Goal: Information Seeking & Learning: Learn about a topic

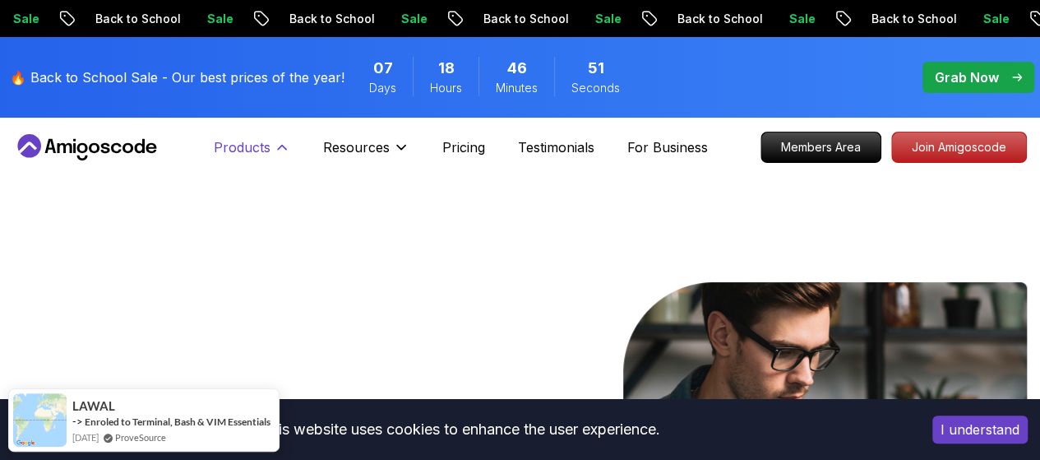
click at [232, 149] on p "Products" at bounding box center [242, 147] width 57 height 20
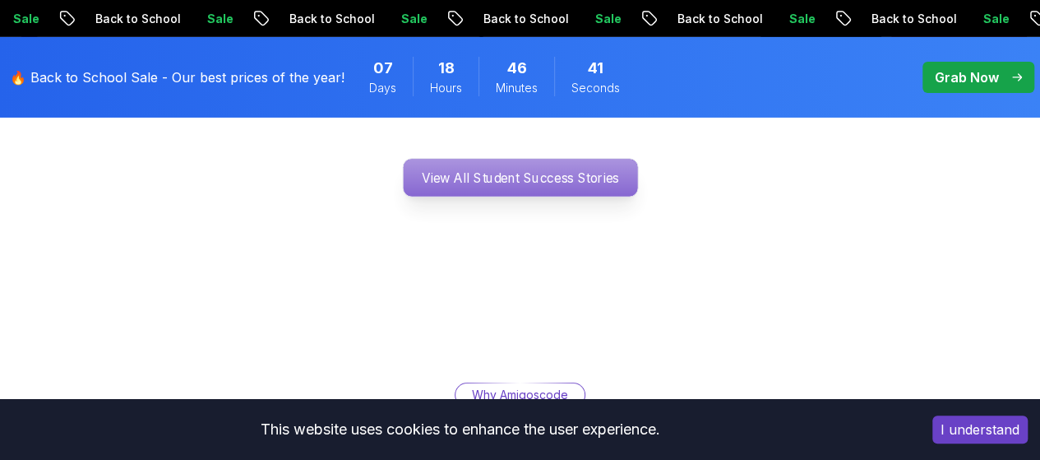
scroll to position [2713, 0]
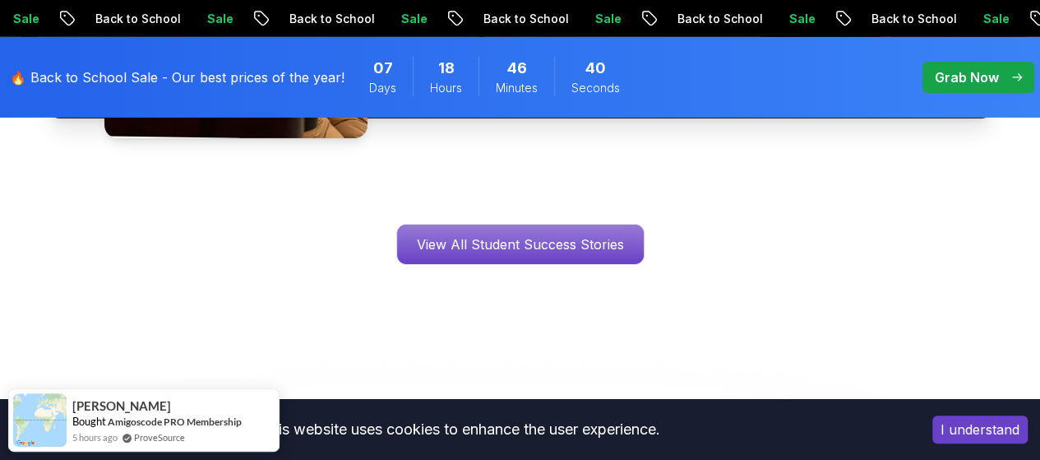
click at [981, 86] on p "Grab Now" at bounding box center [967, 77] width 64 height 20
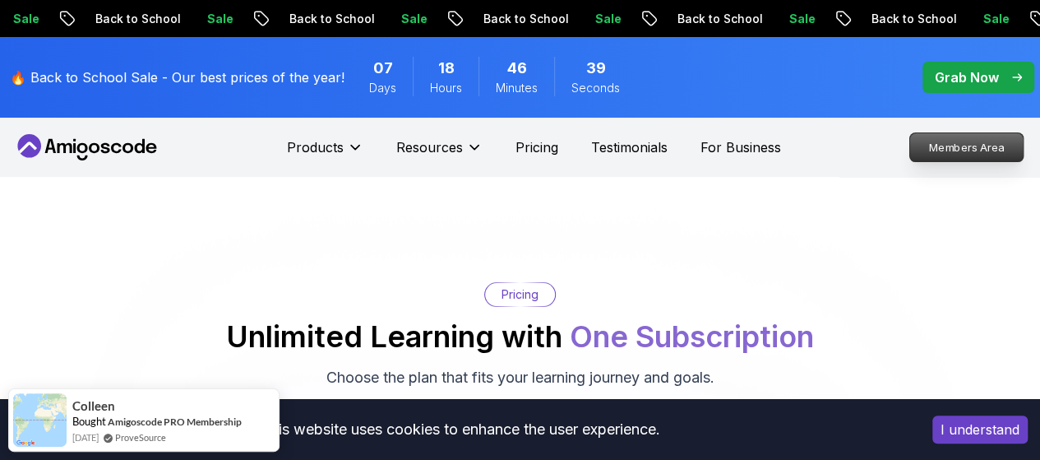
click at [948, 155] on p "Members Area" at bounding box center [966, 147] width 113 height 28
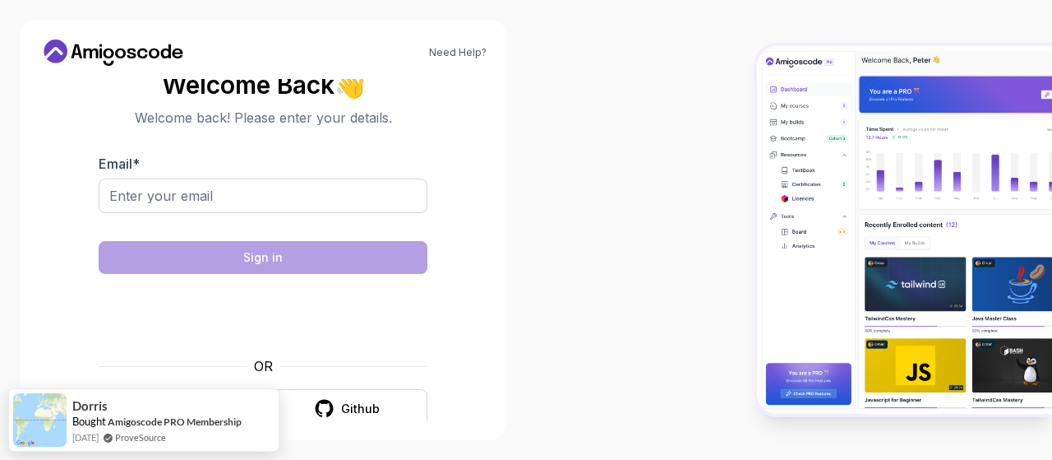
scroll to position [23, 0]
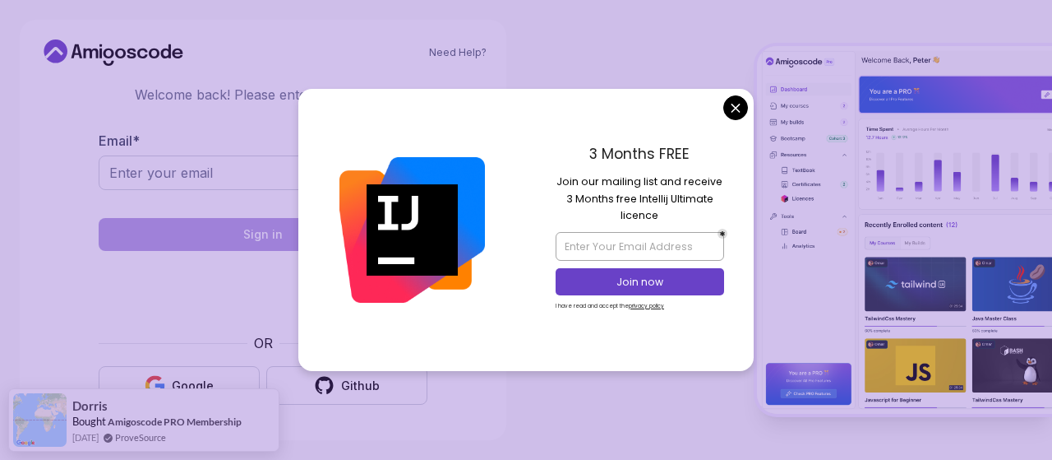
click at [732, 120] on div "3 Months FREE Join our mailing list and receive 3 Months free Intellij Ultimate…" at bounding box center [640, 229] width 228 height 281
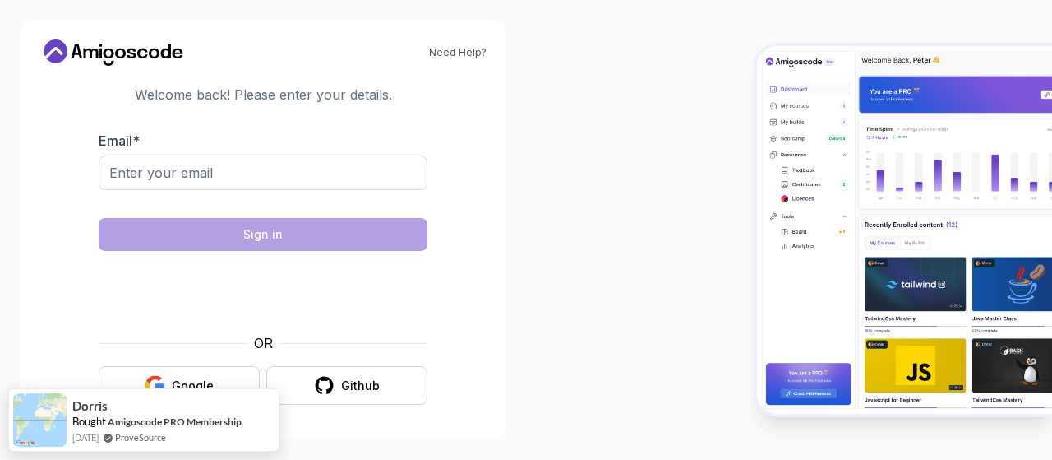
click at [732, 108] on body "Need Help? Welcome Back 👋 Welcome back! Please enter your details. Email * Sign…" at bounding box center [526, 230] width 1052 height 460
click at [192, 365] on div "OR Google Github" at bounding box center [263, 369] width 329 height 72
click at [193, 372] on button "Google" at bounding box center [179, 385] width 161 height 39
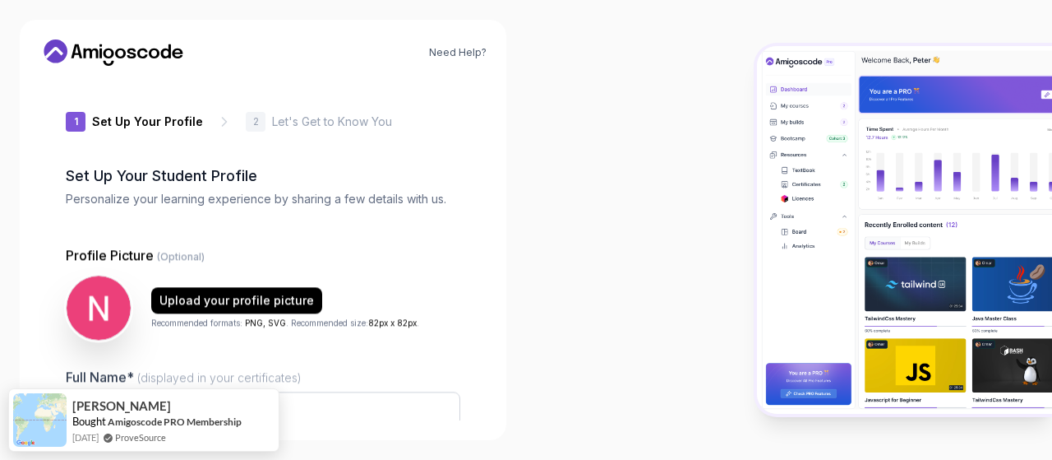
type input "gentlefalconcb6f8"
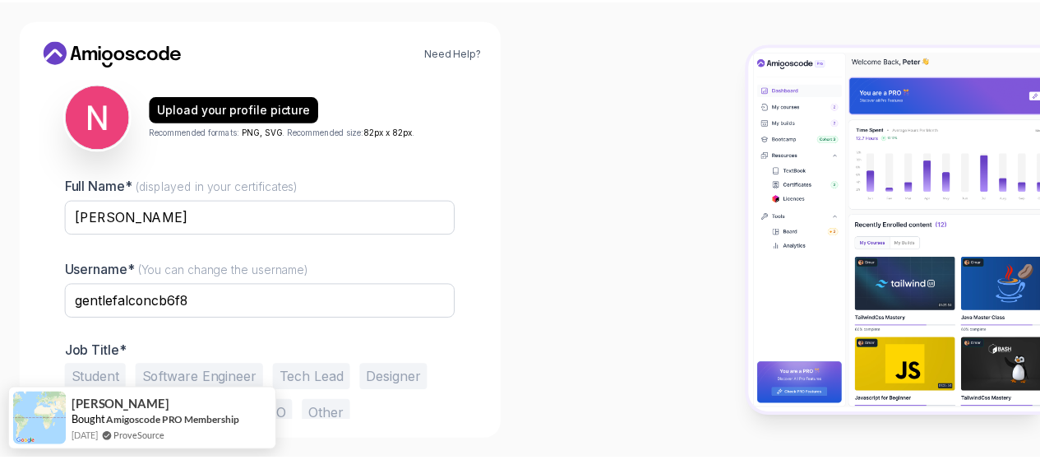
scroll to position [224, 0]
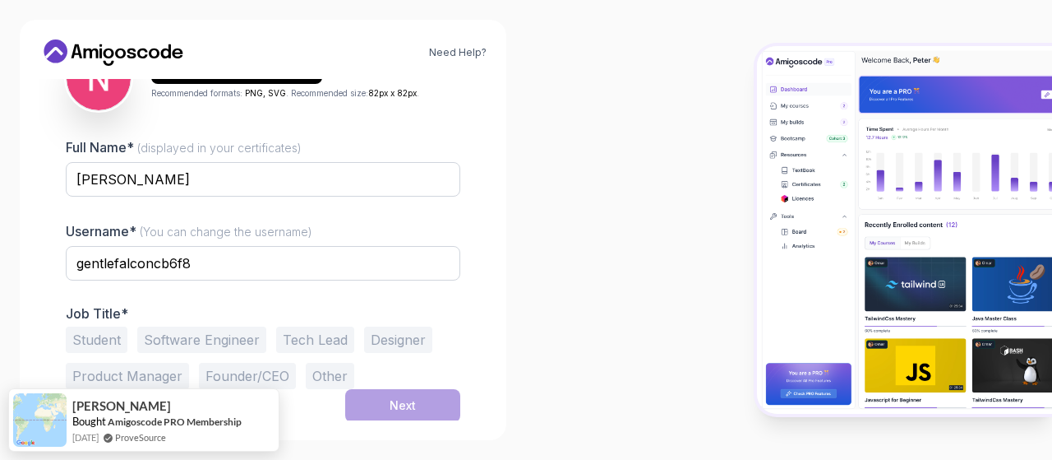
click at [124, 50] on icon at bounding box center [120, 54] width 11 height 10
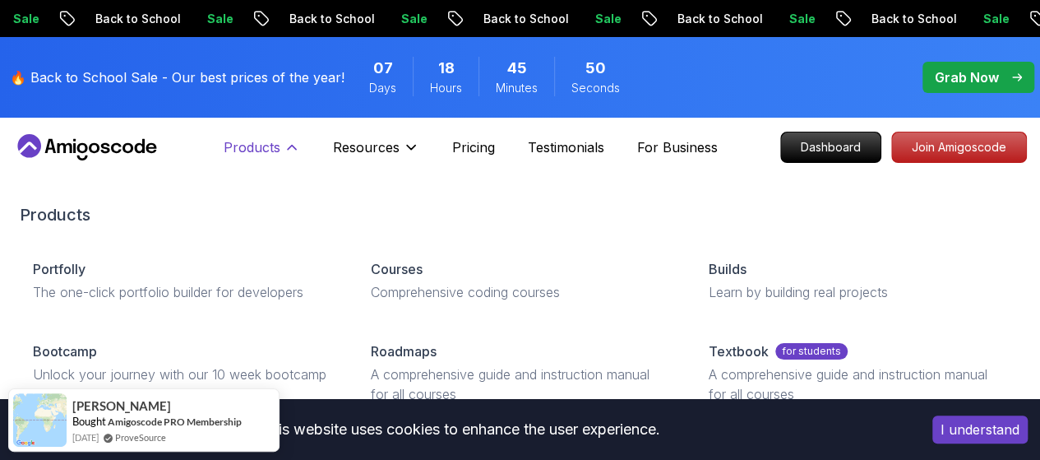
click at [279, 150] on p "Products" at bounding box center [252, 147] width 57 height 20
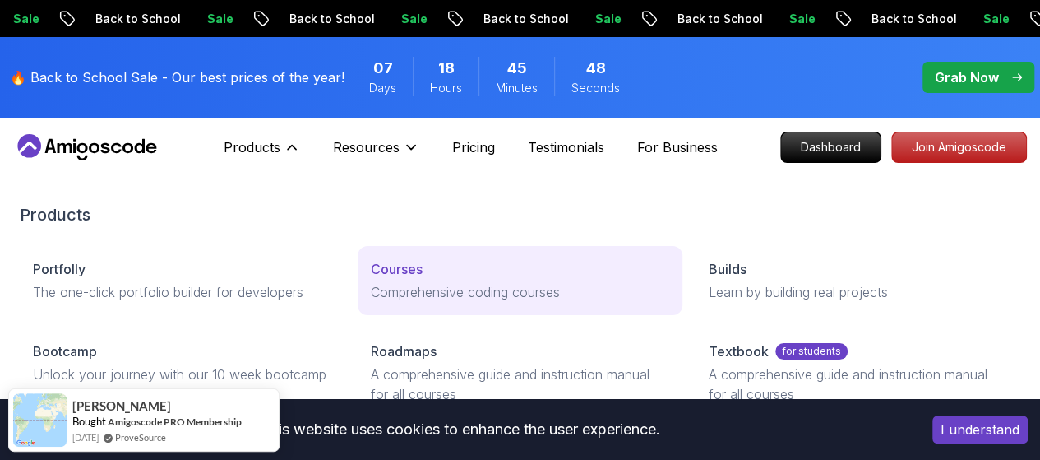
click at [371, 279] on p "Courses" at bounding box center [397, 269] width 52 height 20
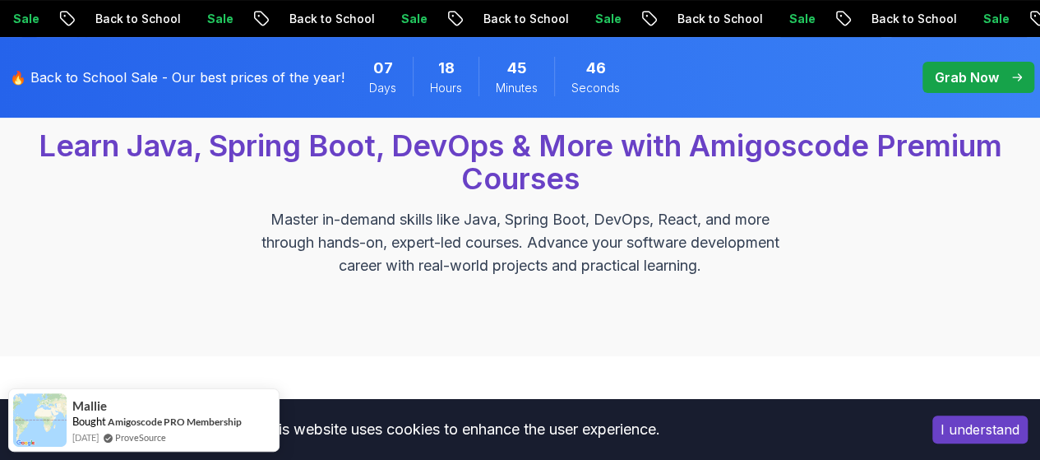
click at [978, 435] on button "I understand" at bounding box center [979, 429] width 95 height 28
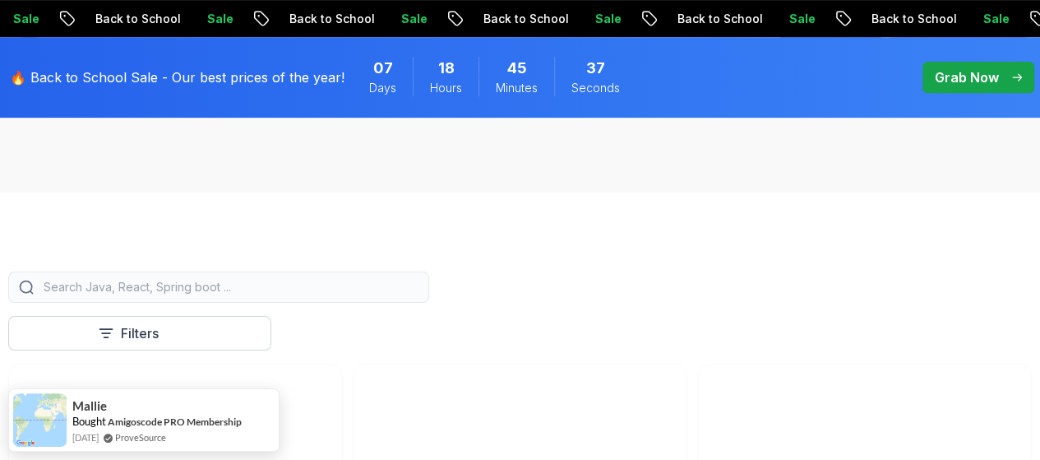
scroll to position [329, 0]
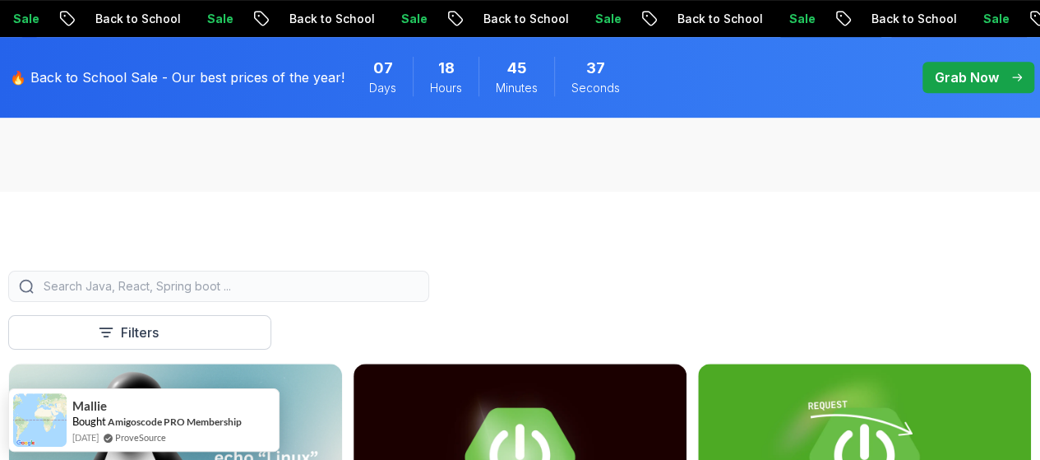
click at [358, 294] on input "search" at bounding box center [229, 286] width 378 height 16
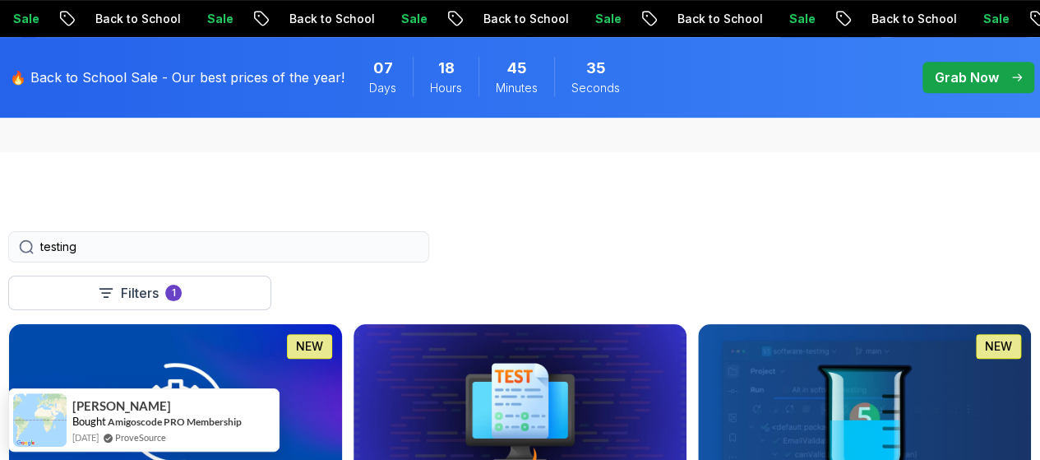
scroll to position [493, 0]
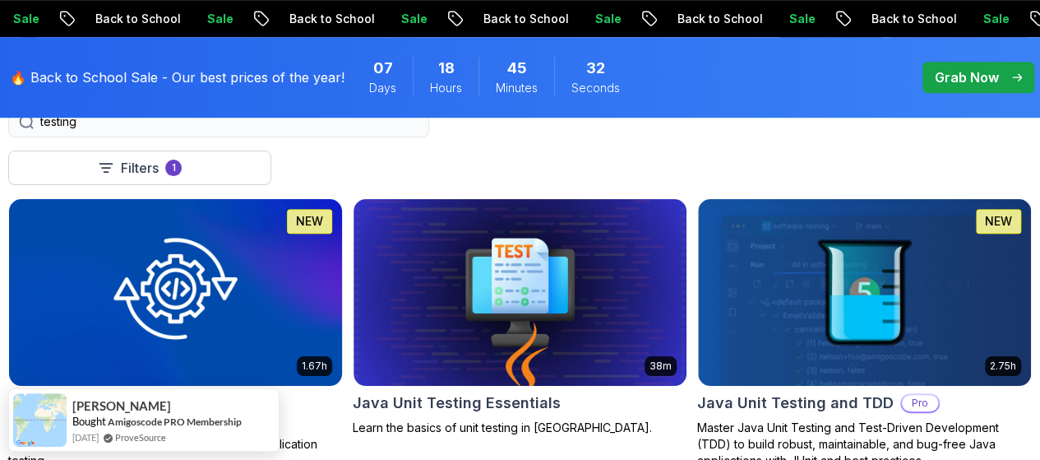
type input "testing"
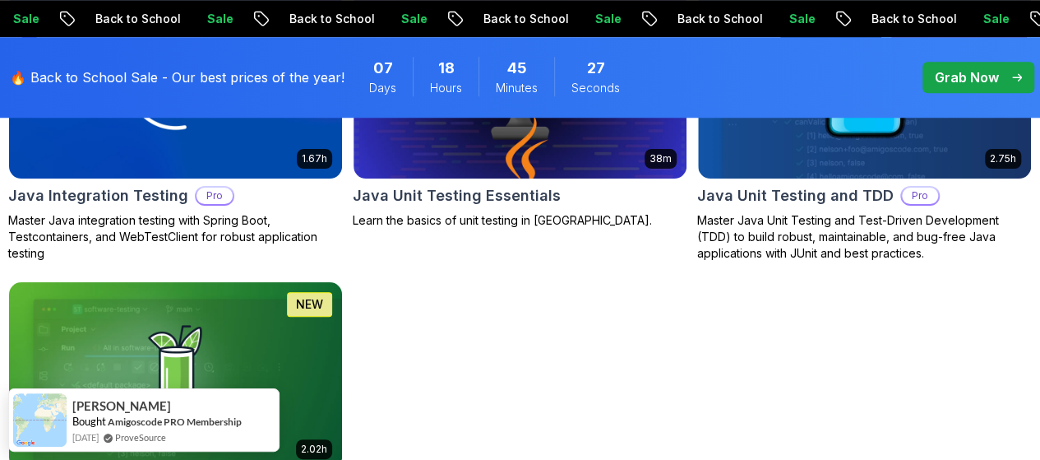
scroll to position [822, 0]
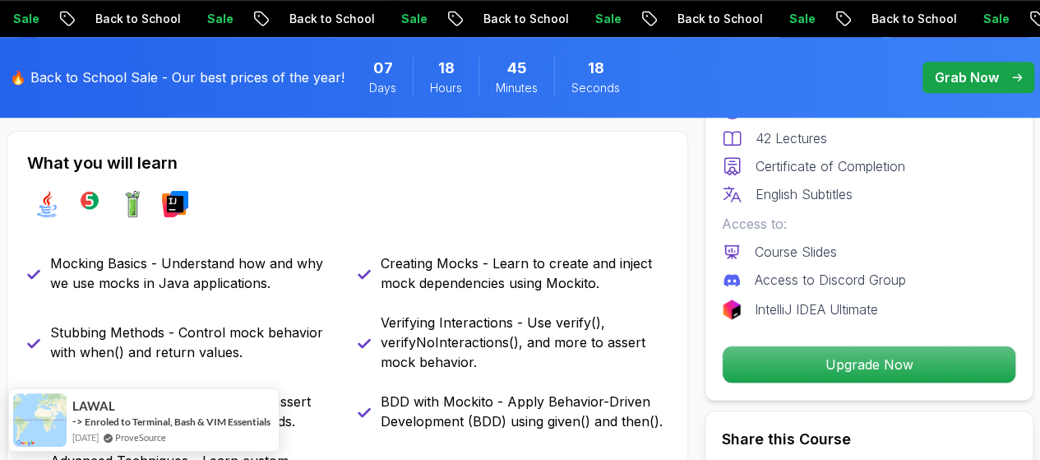
scroll to position [493, 0]
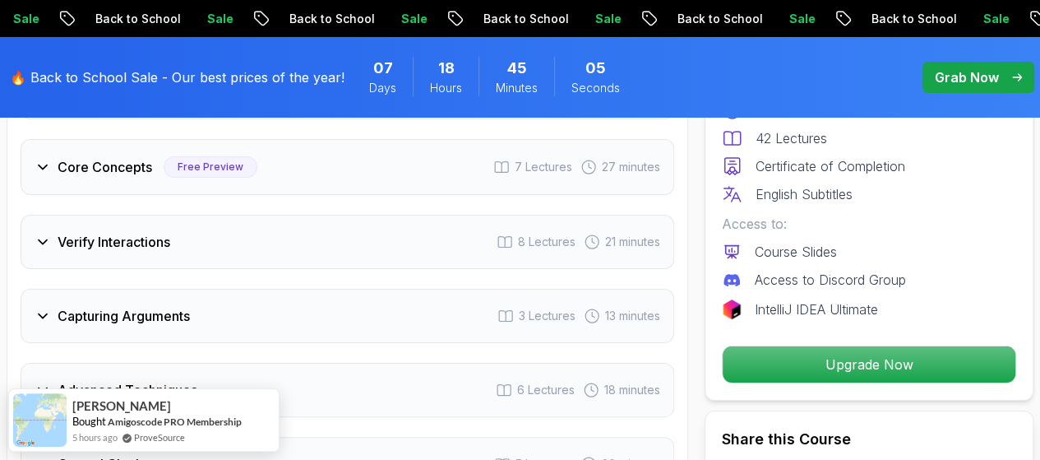
scroll to position [2877, 0]
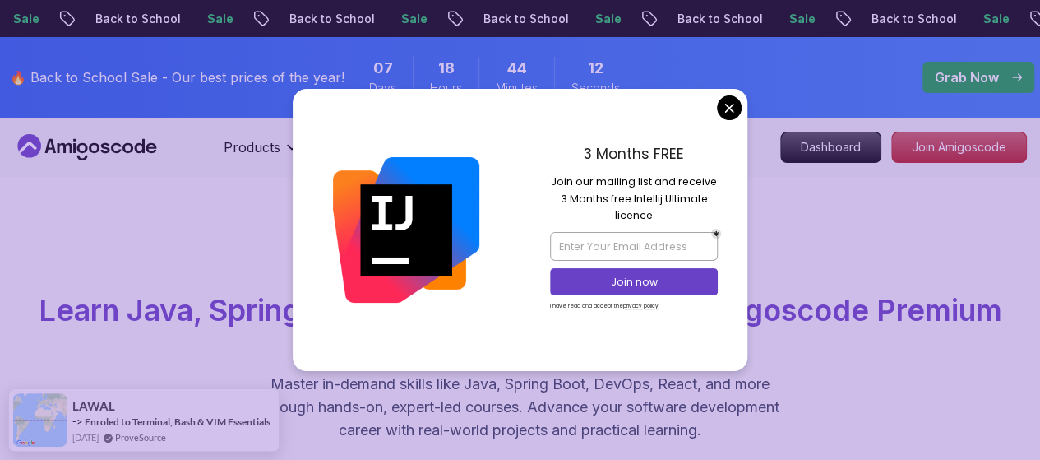
click at [743, 104] on div "3 Months FREE Join our mailing list and receive 3 Months free Intellij Ultimate…" at bounding box center [634, 229] width 228 height 281
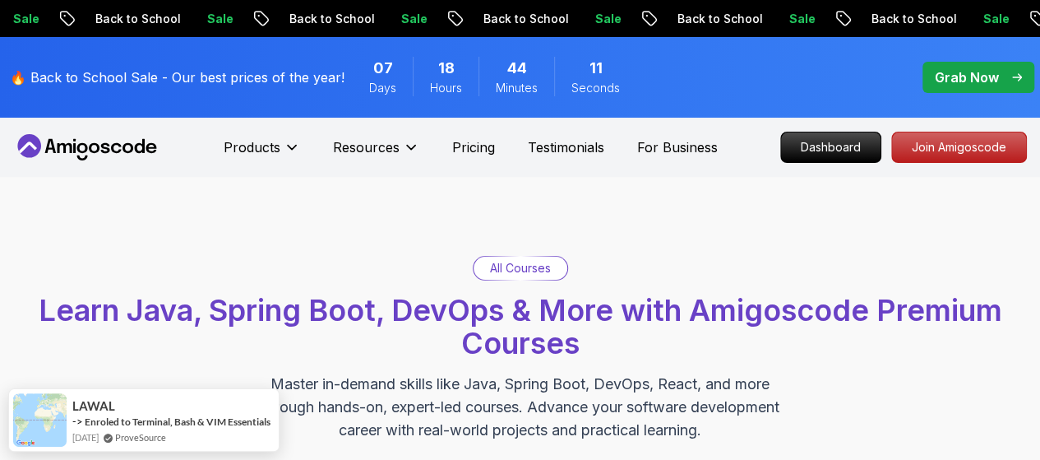
drag, startPoint x: 737, startPoint y: 108, endPoint x: 719, endPoint y: 99, distance: 19.9
click at [662, 13] on p "Back to School" at bounding box center [718, 19] width 112 height 16
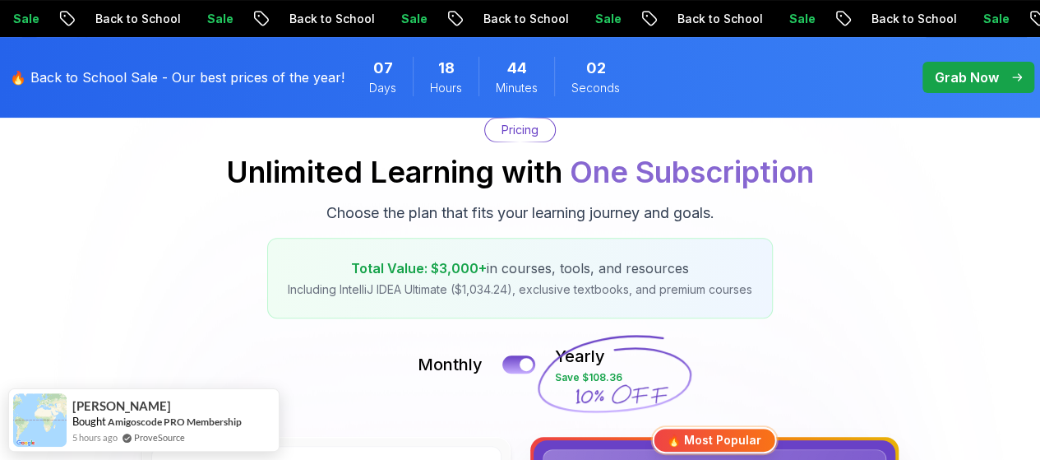
scroll to position [164, 0]
